Goal: Task Accomplishment & Management: Manage account settings

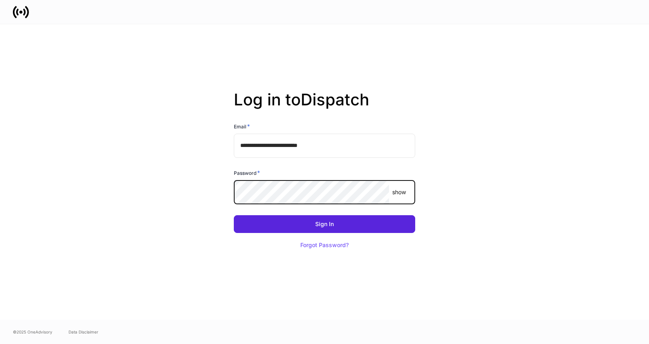
click at [0, 343] on com-1password-button at bounding box center [0, 344] width 0 height 0
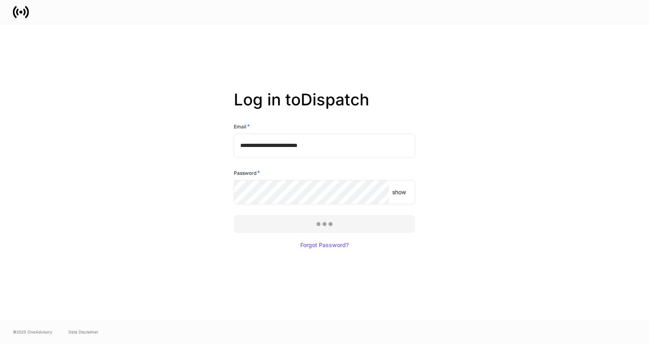
click at [331, 222] on div at bounding box center [324, 172] width 649 height 344
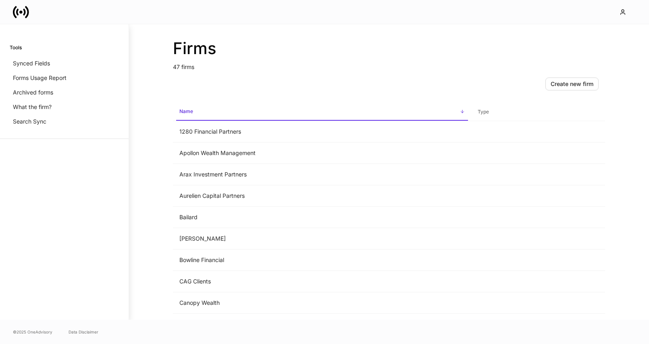
scroll to position [811, 0]
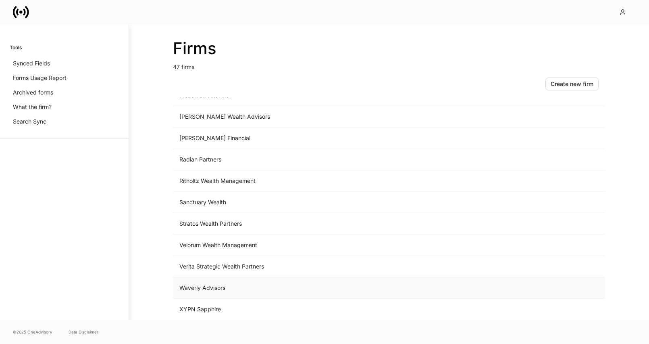
click at [214, 291] on td "Waverly Advisors" at bounding box center [322, 287] width 299 height 21
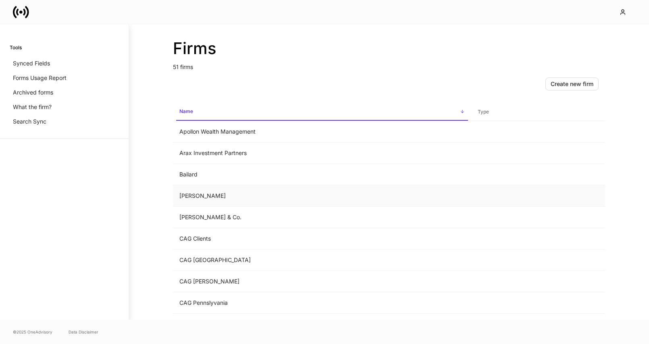
click at [240, 202] on td "Balentine" at bounding box center [322, 195] width 299 height 21
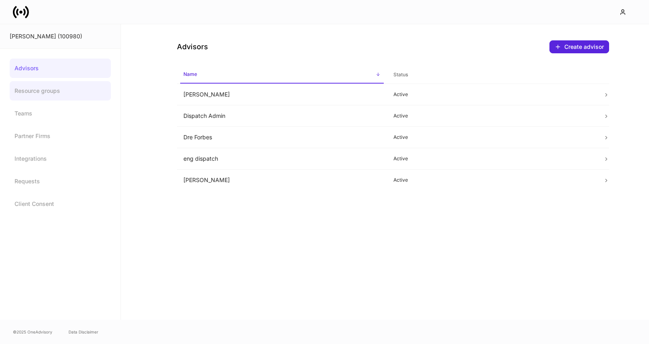
click at [58, 91] on link "Resource groups" at bounding box center [60, 90] width 101 height 19
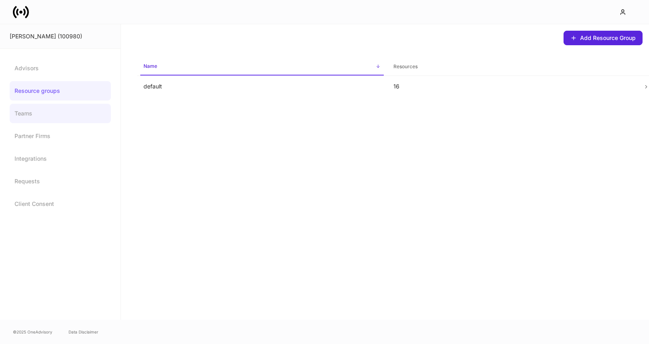
click at [55, 111] on link "Teams" at bounding box center [60, 113] width 101 height 19
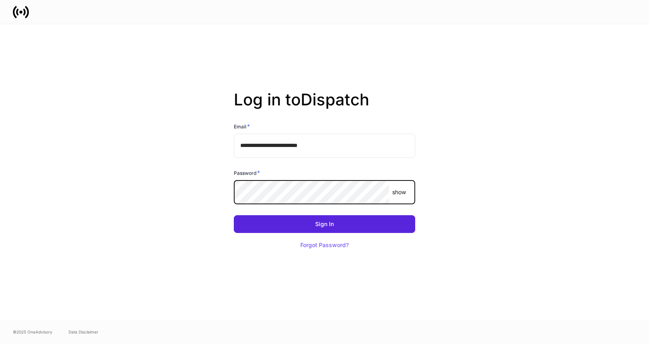
type input "**********"
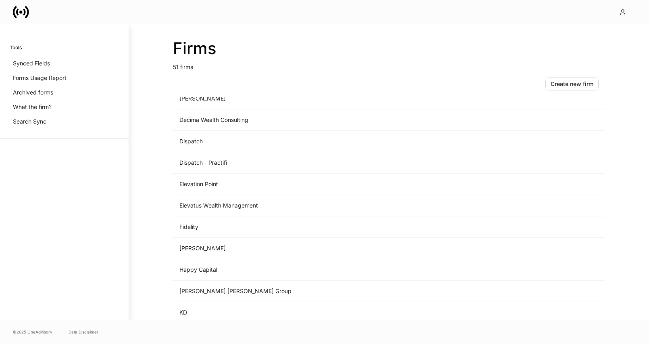
scroll to position [518, 0]
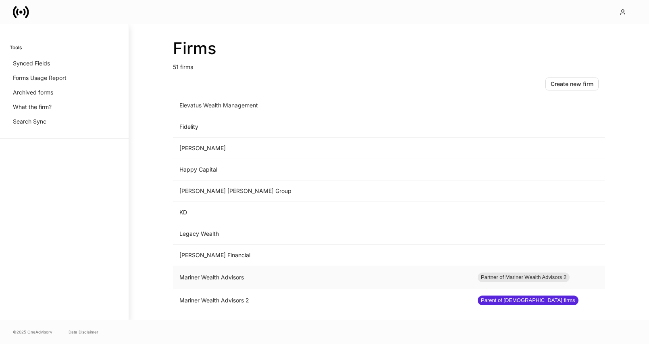
click at [279, 275] on td "Mariner Wealth Advisors" at bounding box center [322, 277] width 299 height 23
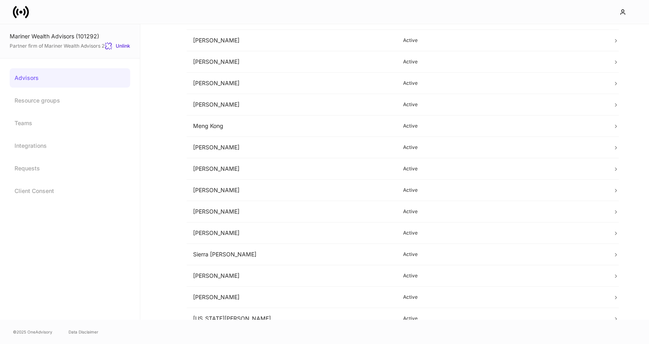
scroll to position [448, 0]
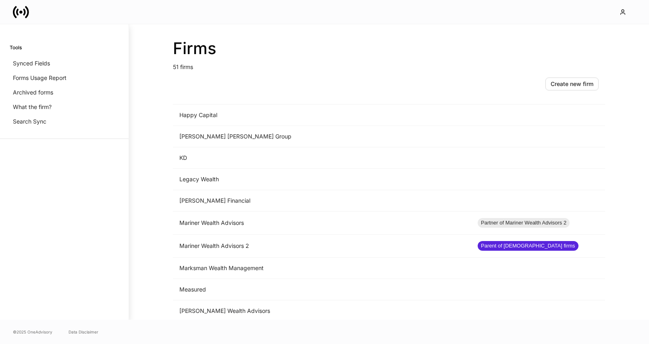
scroll to position [710, 0]
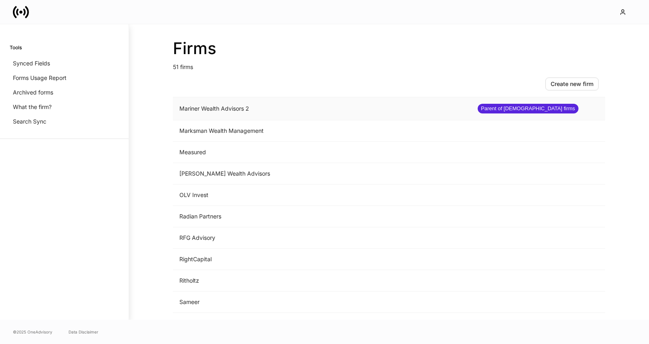
click at [255, 104] on td "Mariner Wealth Advisors 2" at bounding box center [322, 108] width 299 height 23
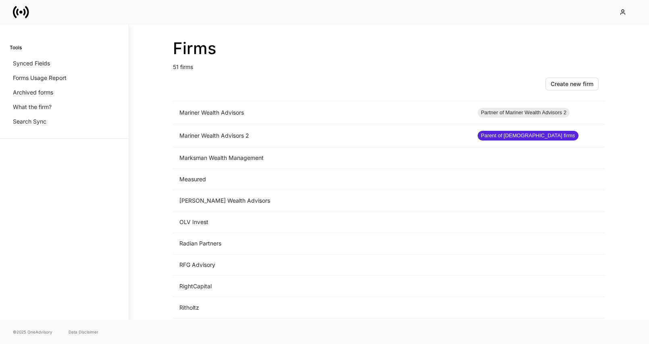
scroll to position [670, 0]
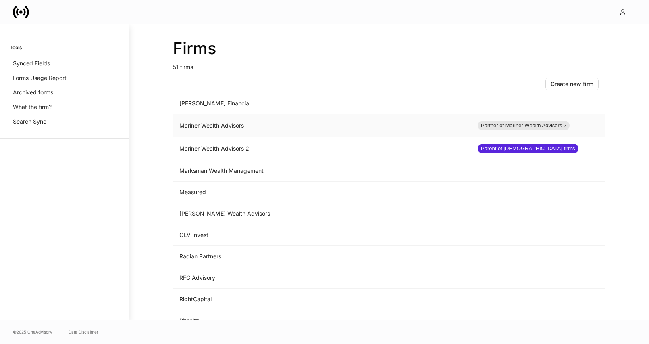
click at [257, 123] on td "Mariner Wealth Advisors" at bounding box center [322, 125] width 299 height 23
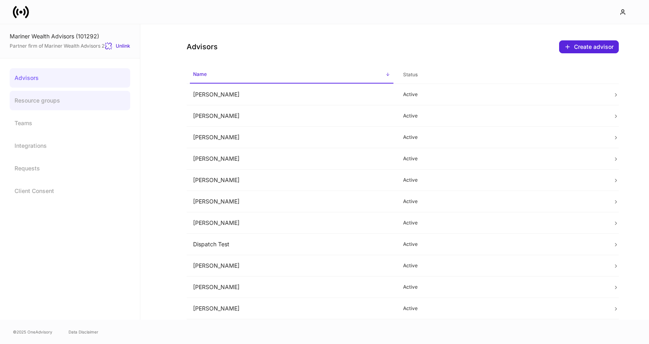
click at [54, 103] on link "Resource groups" at bounding box center [70, 100] width 121 height 19
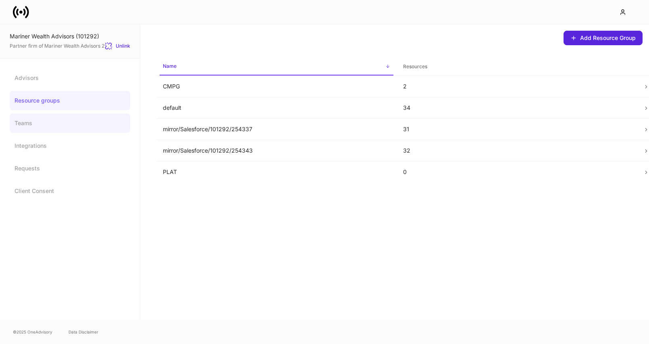
click at [50, 120] on link "Teams" at bounding box center [70, 122] width 121 height 19
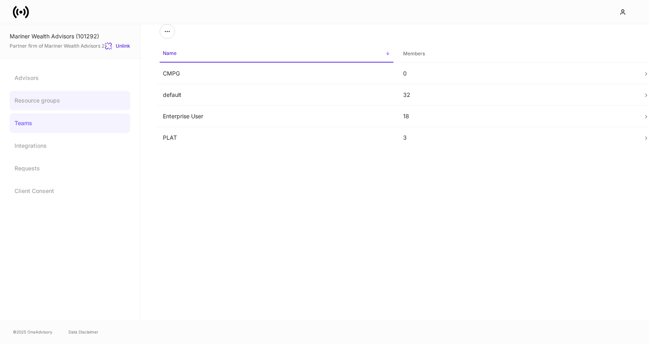
click at [50, 107] on link "Resource groups" at bounding box center [70, 100] width 121 height 19
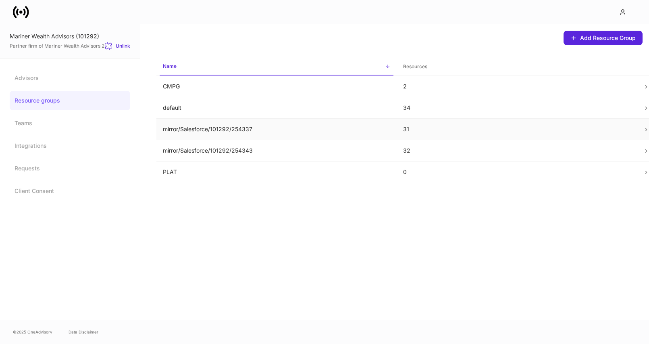
click at [387, 124] on td "mirror/Salesforce/101292/254337" at bounding box center [277, 129] width 240 height 21
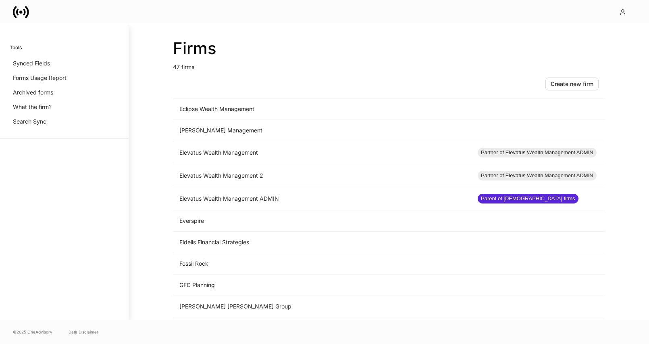
scroll to position [527, 0]
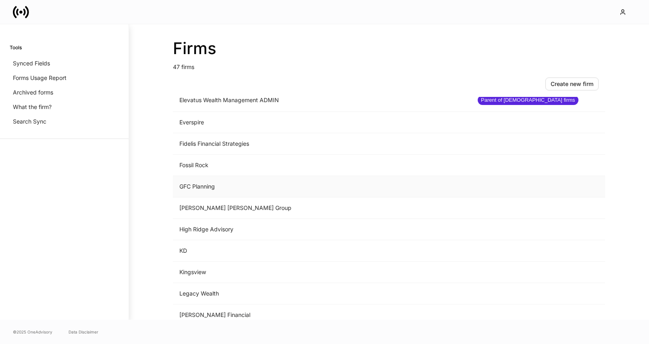
click at [234, 184] on td "GFC Planning" at bounding box center [322, 186] width 299 height 21
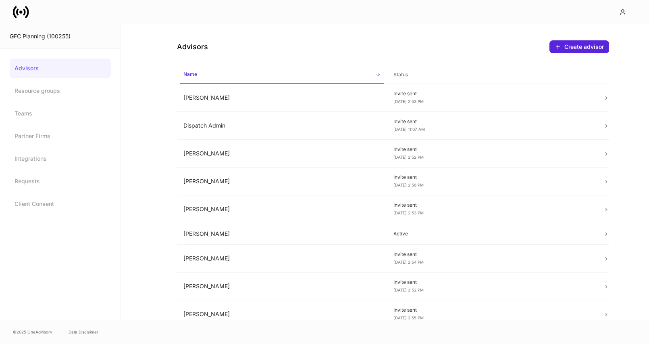
scroll to position [113, 0]
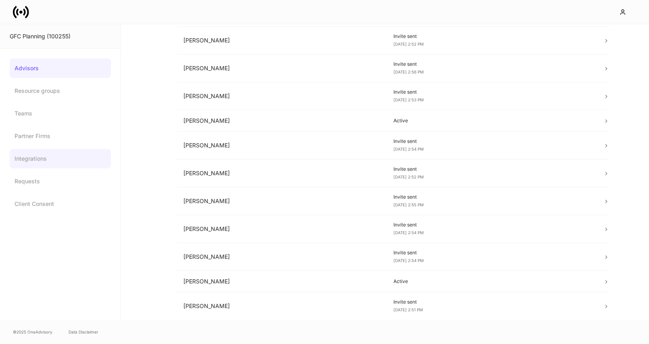
click at [61, 164] on link "Integrations" at bounding box center [60, 158] width 101 height 19
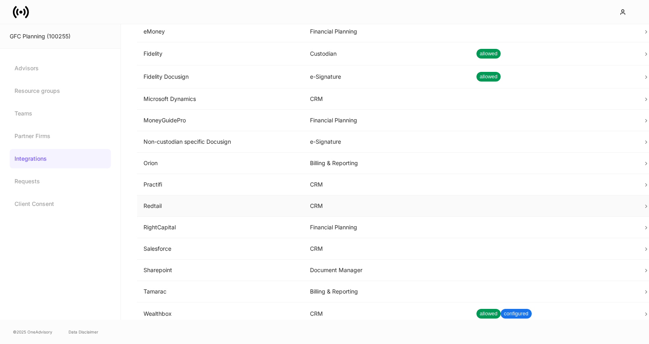
scroll to position [120, 0]
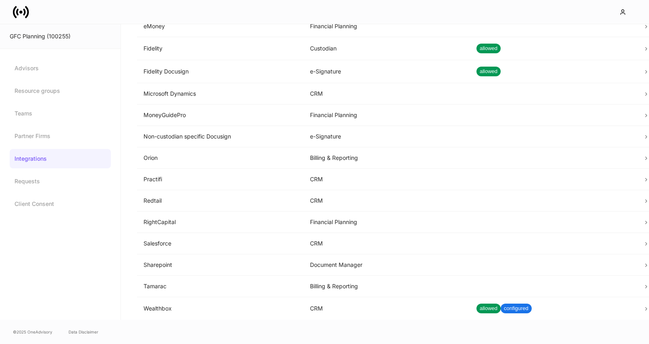
click at [40, 34] on div "GFC Planning (100255)" at bounding box center [60, 36] width 101 height 8
click at [26, 38] on div "GFC Planning (100255)" at bounding box center [60, 36] width 101 height 8
click at [21, 2] on div at bounding box center [324, 12] width 649 height 24
click at [22, 10] on icon at bounding box center [21, 12] width 16 height 16
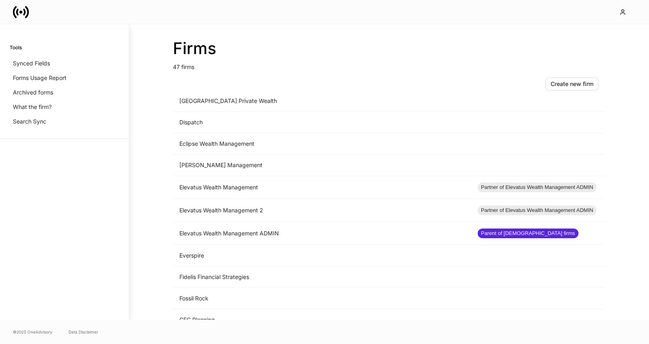
scroll to position [463, 0]
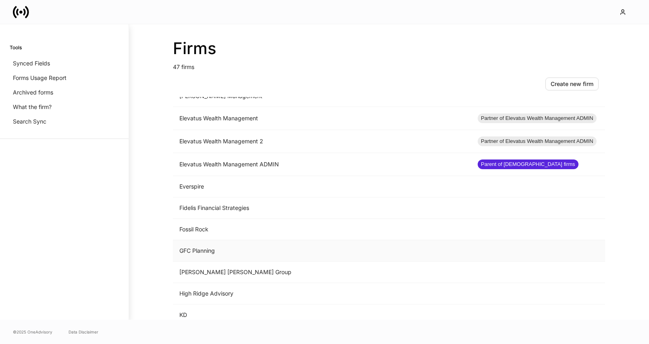
click at [202, 252] on td "GFC Planning" at bounding box center [322, 250] width 299 height 21
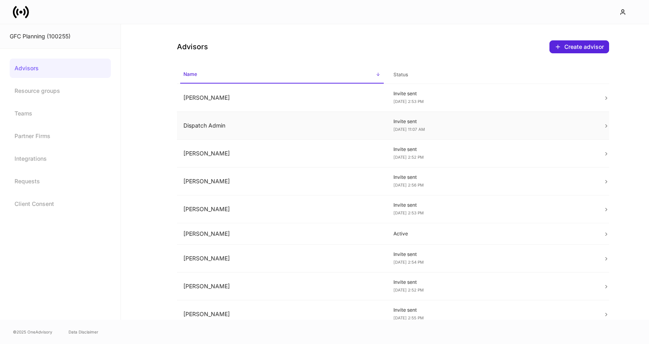
click at [220, 129] on td "Dispatch Admin" at bounding box center [282, 126] width 210 height 28
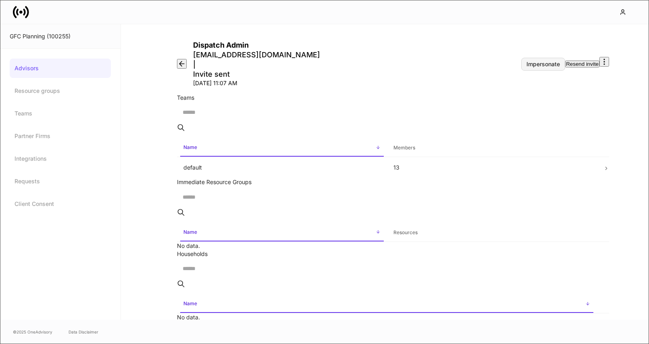
click at [527, 61] on div "Impersonate" at bounding box center [543, 64] width 33 height 6
